Goal: Task Accomplishment & Management: Use online tool/utility

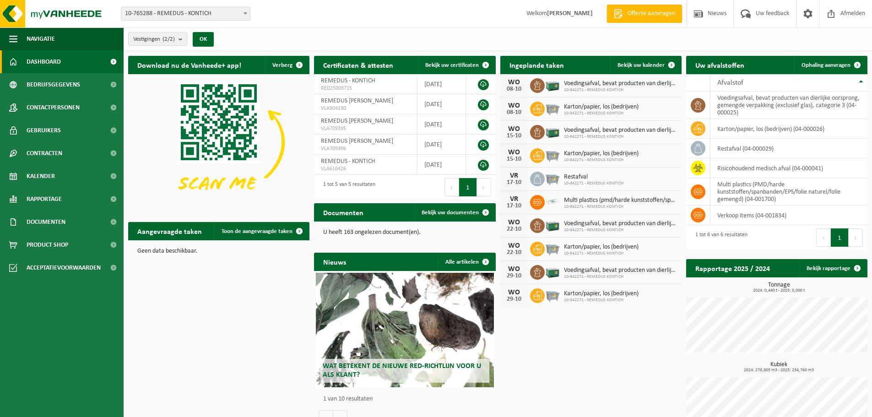
click at [111, 61] on span at bounding box center [113, 61] width 21 height 23
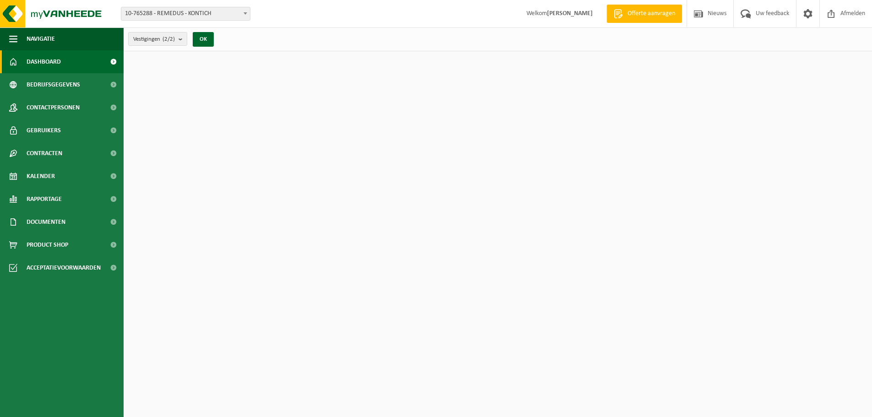
click at [111, 61] on span at bounding box center [113, 61] width 21 height 23
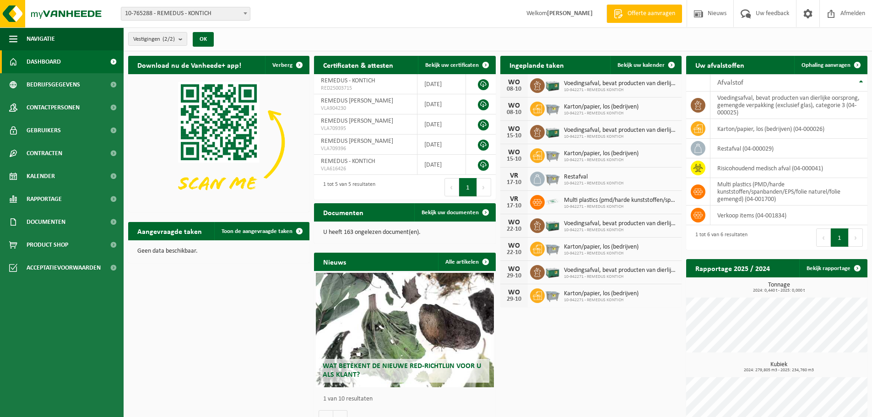
click at [51, 61] on span "Dashboard" at bounding box center [44, 61] width 34 height 23
click at [242, 10] on span at bounding box center [245, 13] width 9 height 12
select select "139673"
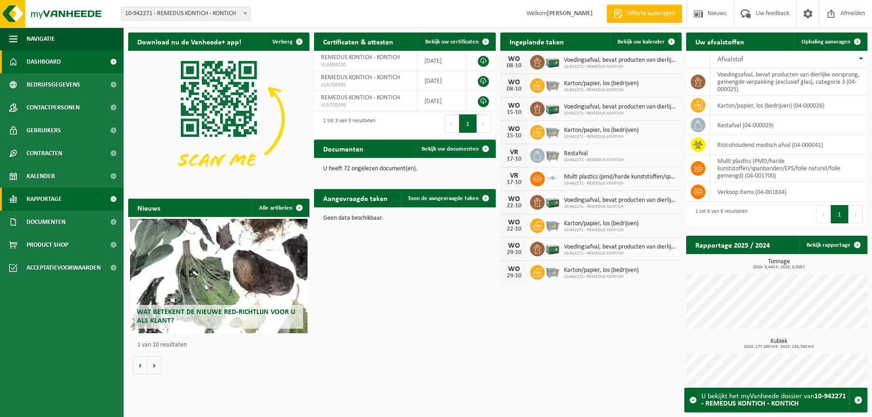
click at [59, 200] on span "Rapportage" at bounding box center [44, 199] width 35 height 23
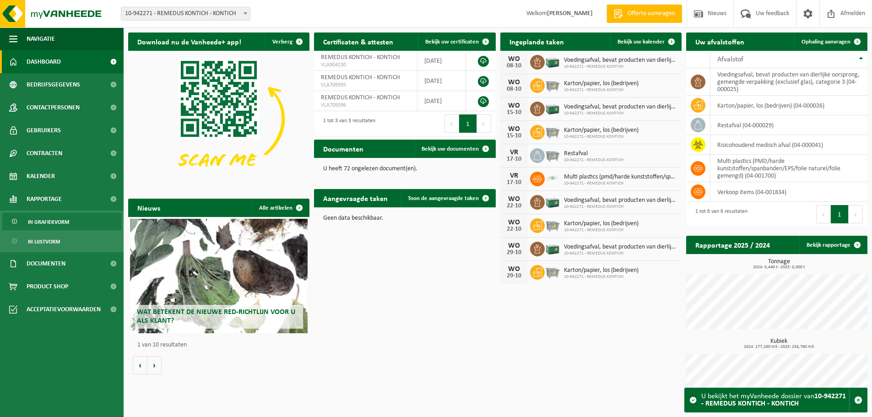
click at [55, 225] on span "In grafiekvorm" at bounding box center [48, 221] width 41 height 17
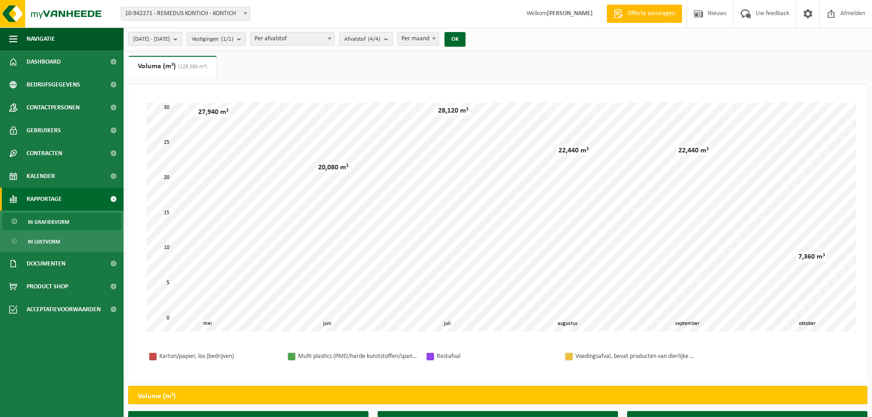
click at [182, 34] on b "submit" at bounding box center [177, 38] width 8 height 13
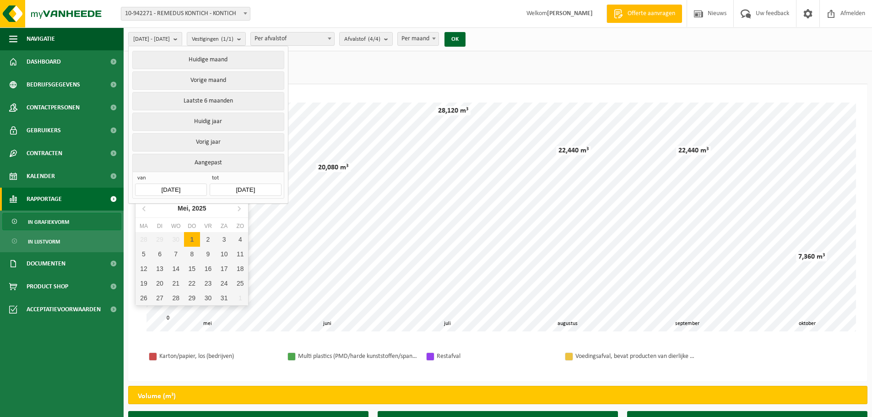
click at [192, 188] on input "[DATE]" at bounding box center [170, 190] width 71 height 12
click at [239, 208] on icon at bounding box center [239, 208] width 2 height 5
click at [158, 239] on div "1" at bounding box center [160, 239] width 16 height 15
type input "[DATE]"
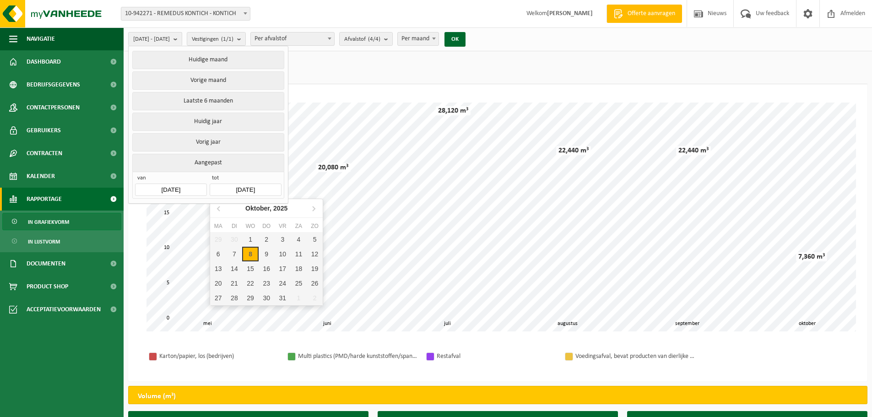
click at [268, 188] on input "[DATE]" at bounding box center [245, 190] width 71 height 12
click at [218, 210] on icon at bounding box center [219, 208] width 15 height 15
click at [234, 298] on div "30" at bounding box center [234, 298] width 16 height 15
type input "[DATE]"
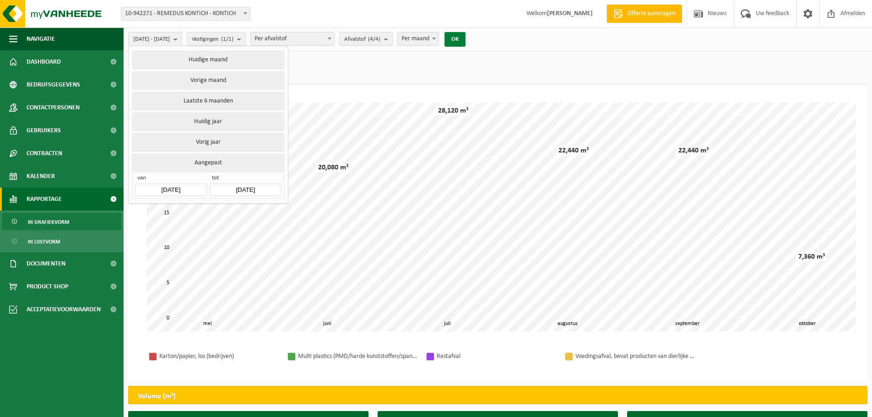
click at [465, 37] on button "OK" at bounding box center [454, 39] width 21 height 15
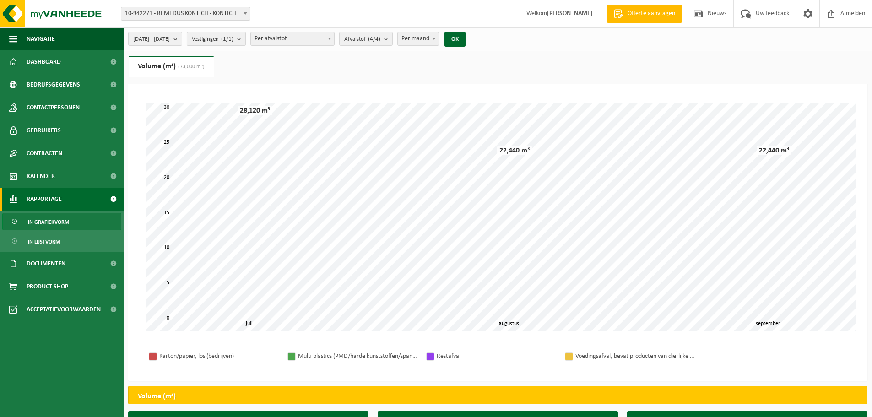
click at [233, 38] on count "(1/1)" at bounding box center [227, 39] width 12 height 6
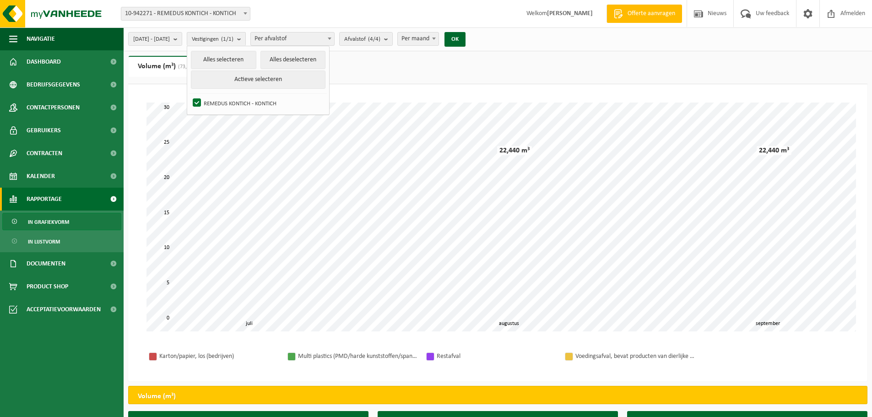
click at [549, 43] on div "[DATE] - [DATE] Huidige maand Vorige maand Laatste 6 maanden Huidig jaar Vorig …" at bounding box center [498, 39] width 748 height 24
